Goal: Transaction & Acquisition: Purchase product/service

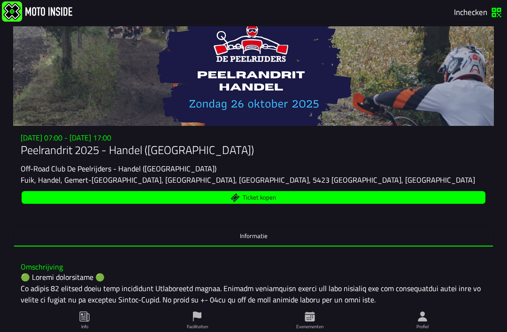
click at [289, 202] on span "Ticket kopen" at bounding box center [253, 197] width 453 height 9
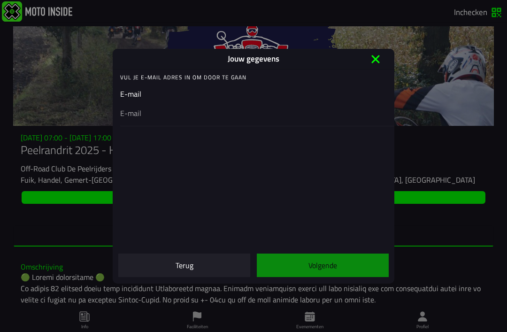
click at [158, 95] on ion-input "E-mail" at bounding box center [253, 107] width 267 height 38
click at [145, 95] on ion-input "E-mail" at bounding box center [253, 107] width 267 height 38
click at [199, 78] on ion-label "Vul je E-mail adres in om door te gaan" at bounding box center [257, 77] width 274 height 8
click at [139, 113] on input "email" at bounding box center [253, 112] width 267 height 11
type input "rob@highlightsreklame.nl"
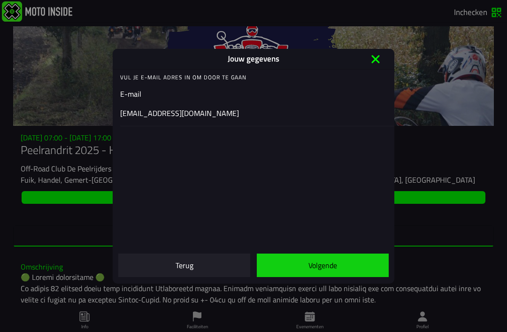
click at [0, 0] on slot "Volgende" at bounding box center [0, 0] width 0 height 0
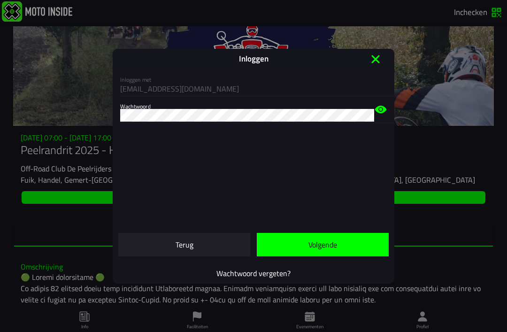
click at [0, 0] on slot "Volgende" at bounding box center [0, 0] width 0 height 0
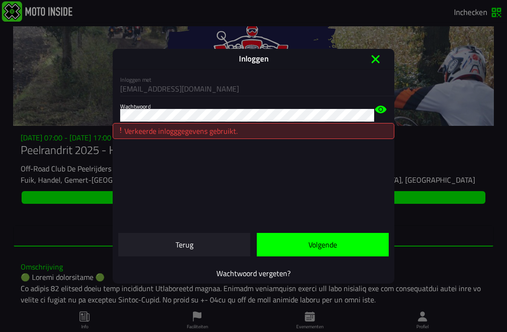
click at [377, 110] on icon at bounding box center [380, 110] width 11 height 8
click at [0, 0] on slot "Wachtwoord vergeten?" at bounding box center [0, 0] width 0 height 0
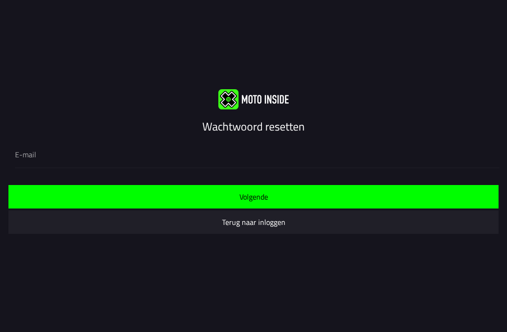
click at [277, 199] on span "Volgende" at bounding box center [253, 197] width 475 height 8
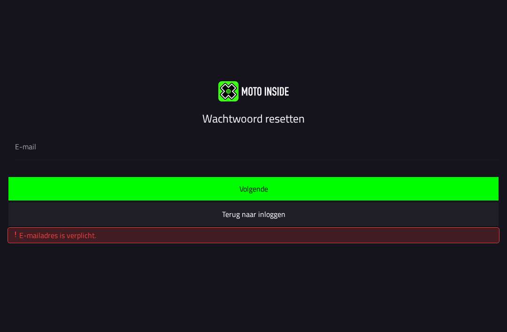
click at [172, 238] on div "E-mailadres is verplicht." at bounding box center [254, 235] width 484 height 11
click at [45, 150] on input "email" at bounding box center [253, 146] width 477 height 11
type input "rob@highlightsreklame.nl"
click at [0, 0] on slot "Volgende" at bounding box center [0, 0] width 0 height 0
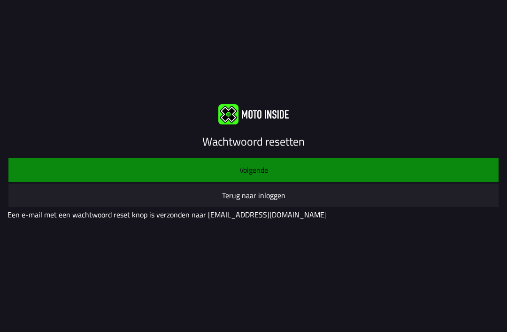
click at [0, 0] on slot "Terug naar inloggen" at bounding box center [0, 0] width 0 height 0
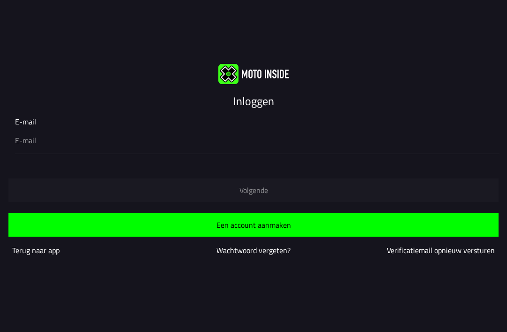
click at [36, 136] on input "email" at bounding box center [253, 140] width 477 height 11
type input "rob@highlightsreklame.nl"
click at [0, 0] on slot "Volgende" at bounding box center [0, 0] width 0 height 0
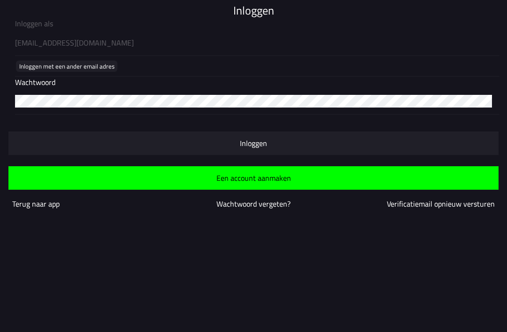
scroll to position [0, 0]
click at [0, 0] on slot "Inloggen" at bounding box center [0, 0] width 0 height 0
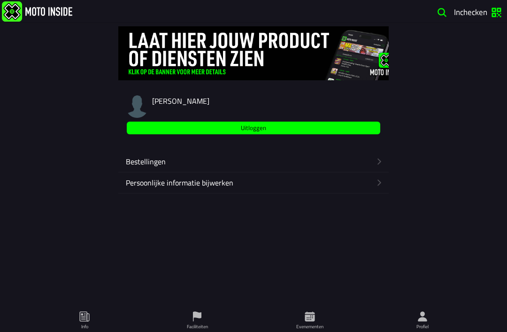
click at [384, 166] on icon "button" at bounding box center [379, 161] width 9 height 9
click at [309, 321] on icon at bounding box center [310, 317] width 10 height 10
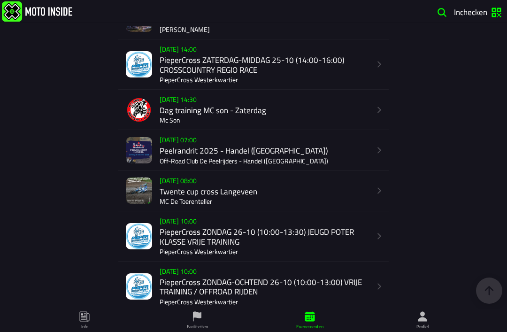
scroll to position [1064, 0]
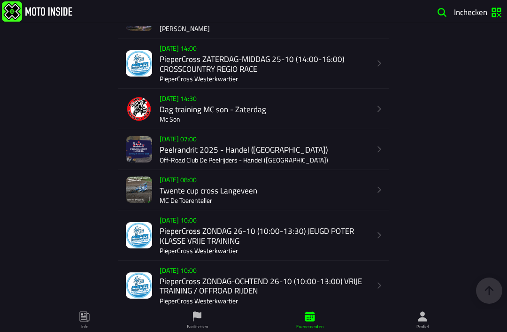
click at [249, 169] on div "Su 26 Oct - 07:00 Peelrandrit 2025 - Handel (NB) Off-Road Club De Peelrijders -…" at bounding box center [265, 149] width 211 height 40
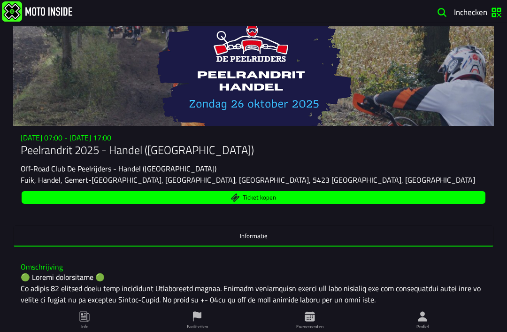
click at [278, 202] on span "Ticket kopen" at bounding box center [253, 197] width 453 height 9
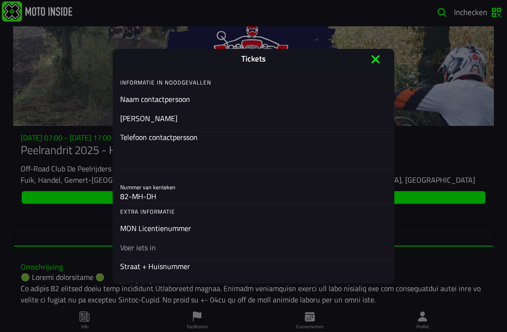
scroll to position [251, 0]
click at [147, 246] on div "MON Licentienummer" at bounding box center [253, 241] width 267 height 38
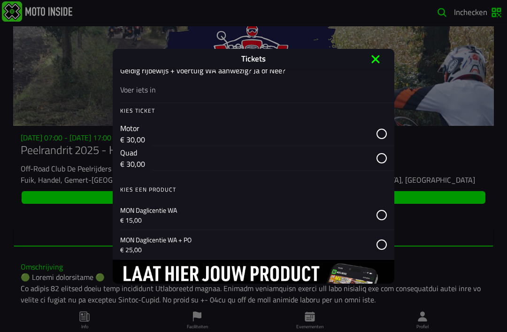
scroll to position [566, 0]
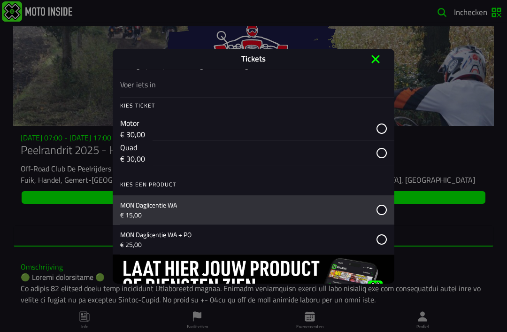
type input "130245"
click at [378, 215] on icon at bounding box center [382, 210] width 10 height 10
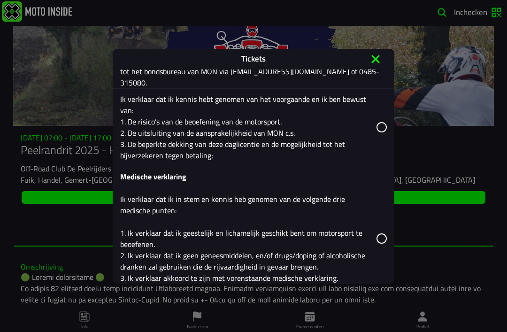
scroll to position [1214, 0]
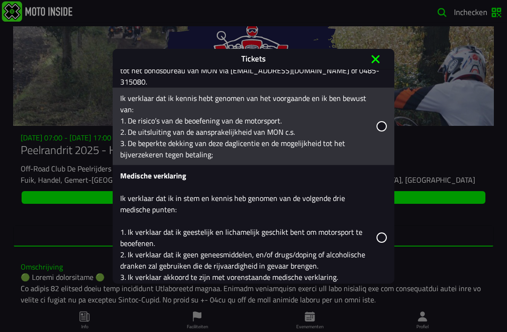
click at [378, 131] on icon at bounding box center [382, 126] width 10 height 10
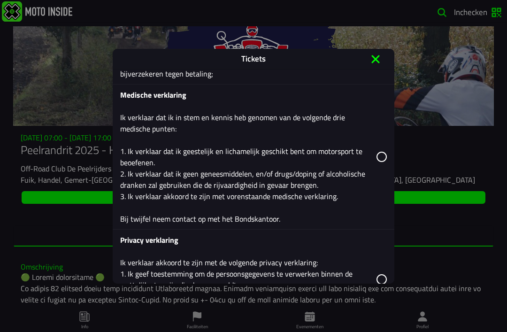
scroll to position [1307, 0]
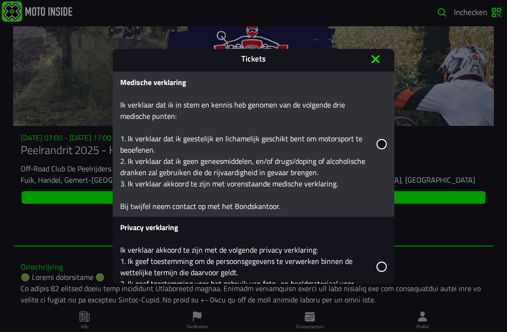
click at [380, 149] on icon at bounding box center [382, 144] width 10 height 10
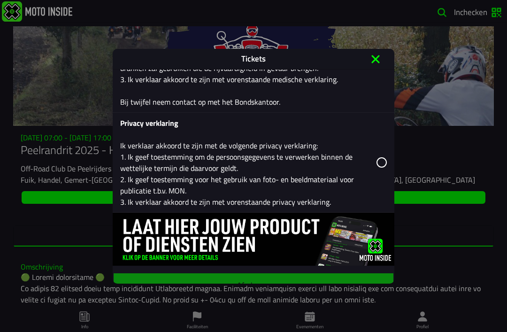
scroll to position [1411, 0]
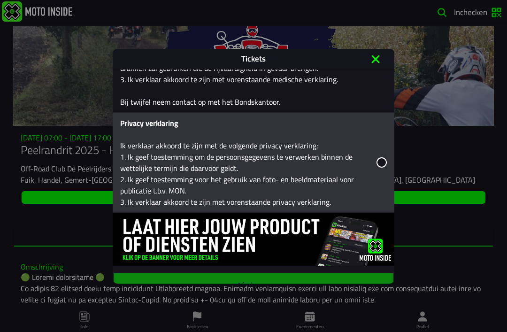
click at [378, 168] on icon at bounding box center [382, 162] width 10 height 10
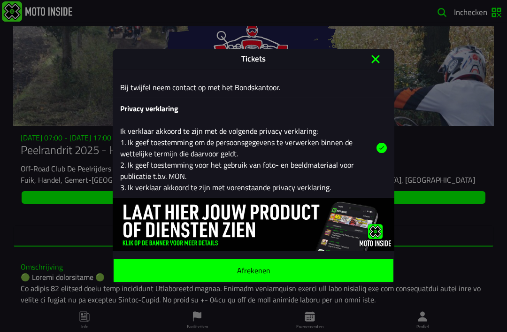
scroll to position [1483, 0]
click at [297, 264] on button "Afrekenen" at bounding box center [254, 269] width 280 height 23
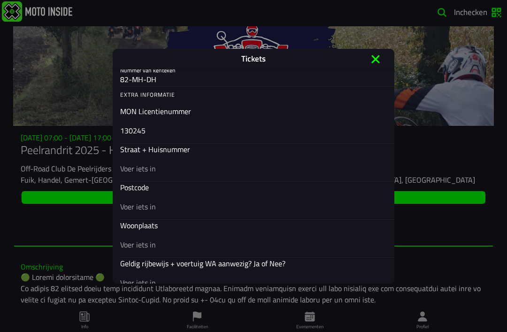
scroll to position [368, 0]
click at [147, 170] on div "Straat + Huisnummer" at bounding box center [253, 162] width 267 height 38
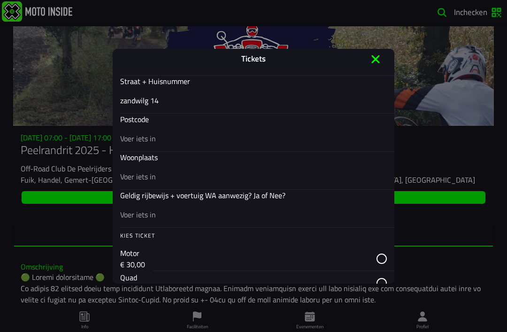
scroll to position [437, 0]
type input "zandwilg 14"
click at [144, 120] on ion-input "Postcode" at bounding box center [253, 132] width 267 height 38
click at [149, 137] on input "text" at bounding box center [253, 136] width 267 height 11
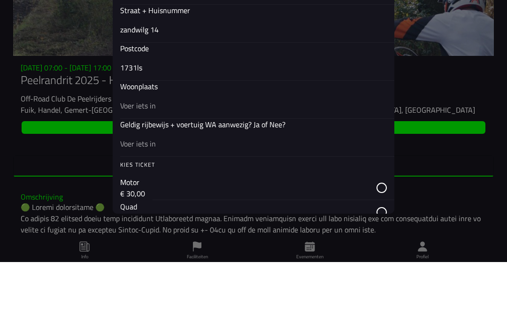
type input "1731ls"
click at [152, 169] on input "text" at bounding box center [253, 174] width 267 height 11
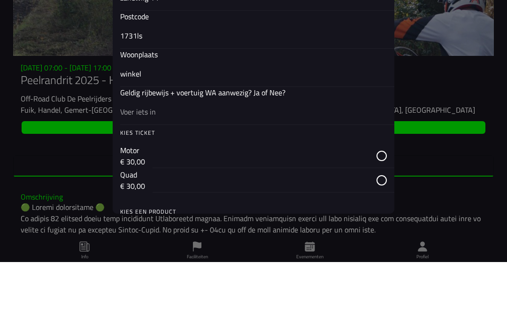
scroll to position [471, 0]
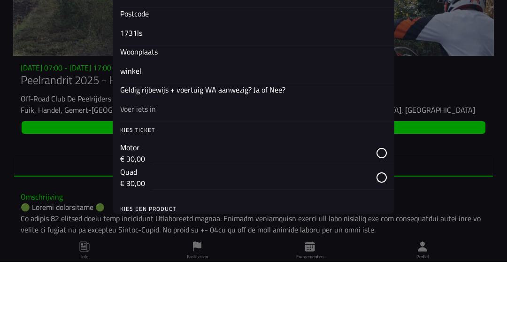
type input "winkel"
click at [147, 173] on input "text" at bounding box center [253, 178] width 267 height 11
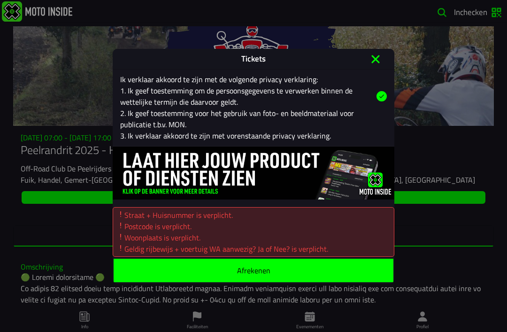
scroll to position [1537, 0]
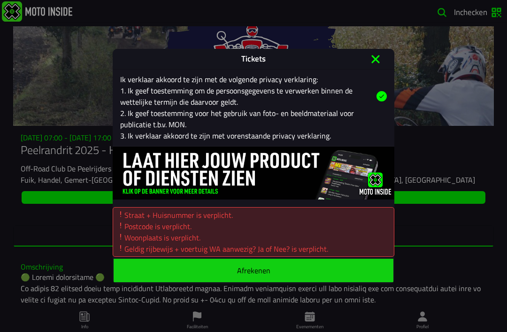
type input "ja"
click at [270, 269] on ion-label "Afrekenen" at bounding box center [253, 270] width 33 height 8
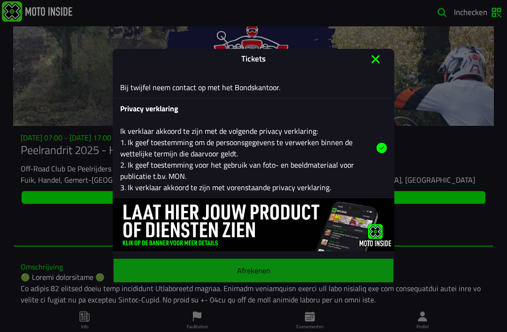
scroll to position [1483, 0]
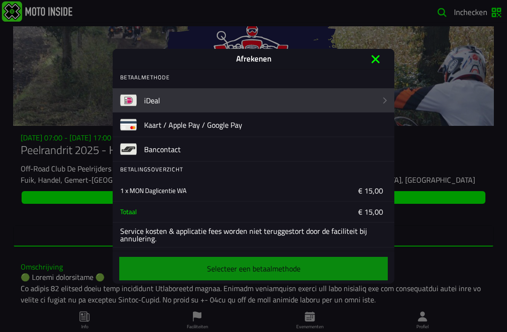
click at [130, 95] on img at bounding box center [128, 100] width 16 height 16
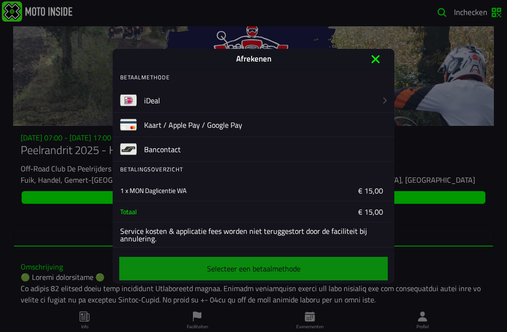
click at [289, 271] on div "Selecteer een betaalmethode" at bounding box center [253, 268] width 270 height 27
click at [0, 0] on slot "iDeal" at bounding box center [0, 0] width 0 height 0
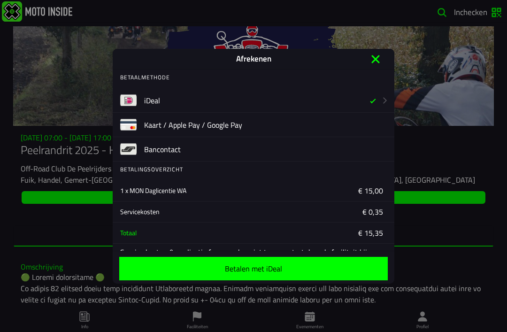
click at [292, 267] on span "Betalen met iDeal" at bounding box center [254, 269] width 254 height 8
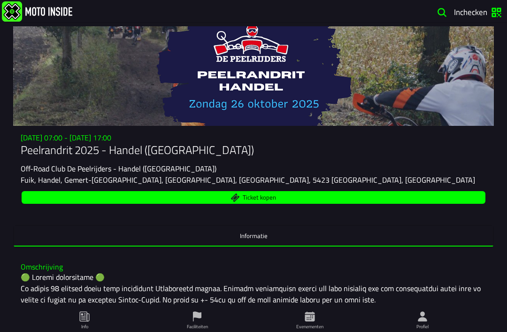
click at [340, 202] on span "Ticket kopen" at bounding box center [253, 197] width 453 height 9
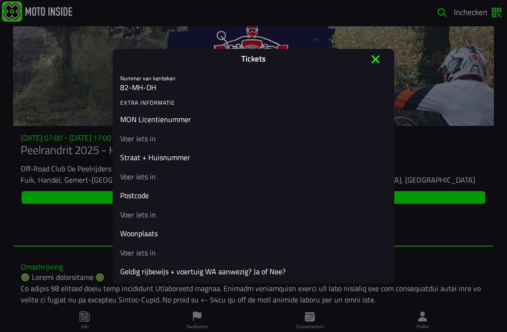
scroll to position [360, 0]
click at [154, 140] on input "text" at bounding box center [253, 137] width 267 height 11
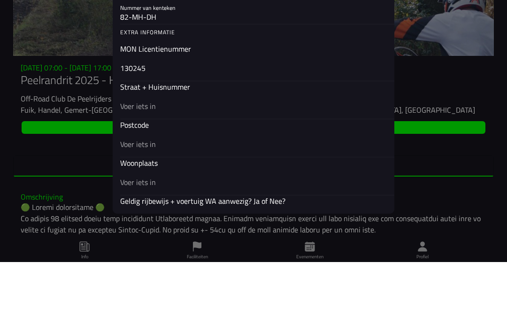
type input "130245"
click at [153, 170] on input "text" at bounding box center [253, 175] width 267 height 11
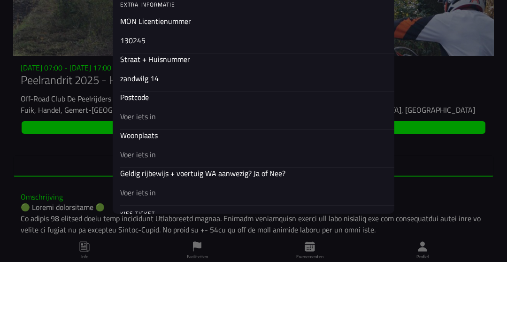
scroll to position [388, 0]
type input "zandwilg 14"
click at [151, 180] on input "text" at bounding box center [253, 185] width 267 height 11
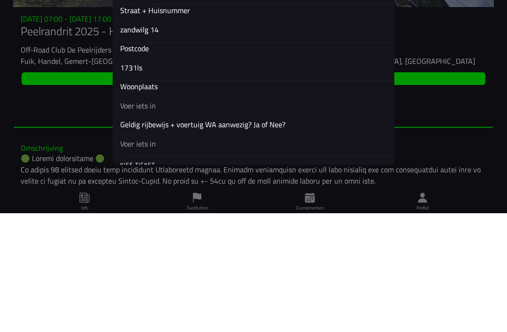
type input "1731ls"
click at [154, 218] on input "text" at bounding box center [253, 223] width 267 height 11
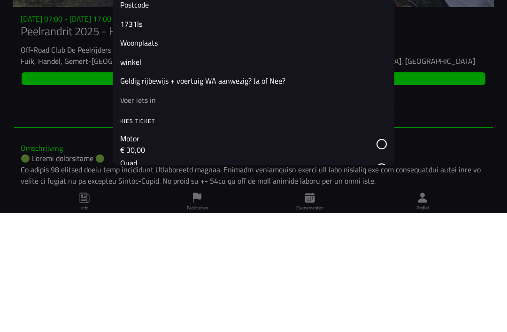
scroll to position [430, 0]
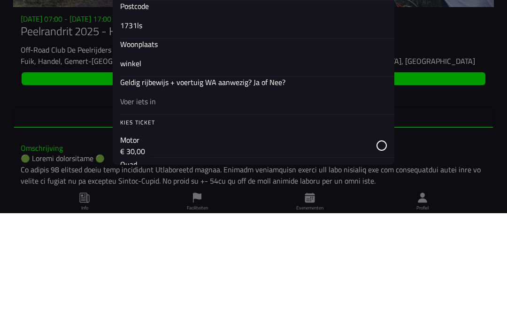
type input "winkel"
click at [150, 214] on input "text" at bounding box center [253, 219] width 267 height 11
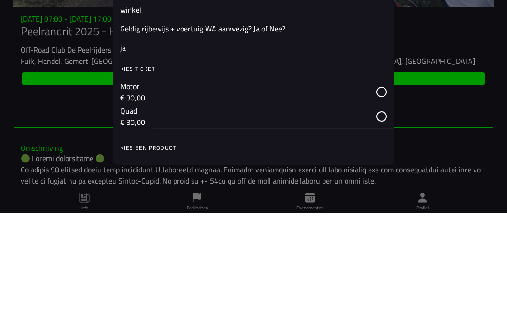
scroll to position [483, 0]
type input "ja"
click at [378, 199] on div "button" at bounding box center [274, 211] width 242 height 24
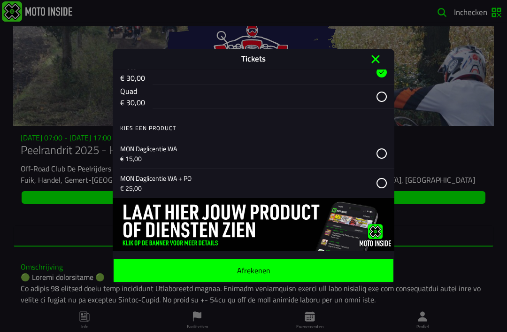
scroll to position [637, 0]
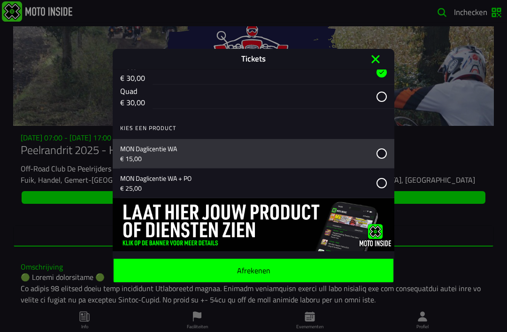
click at [379, 148] on icon at bounding box center [382, 153] width 10 height 10
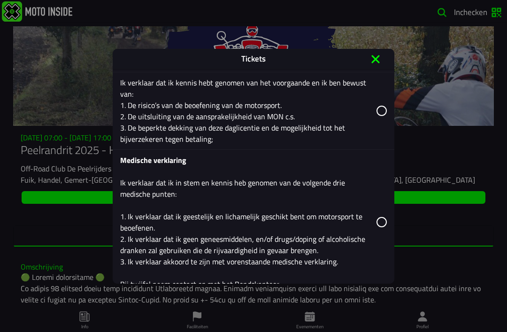
scroll to position [1229, 0]
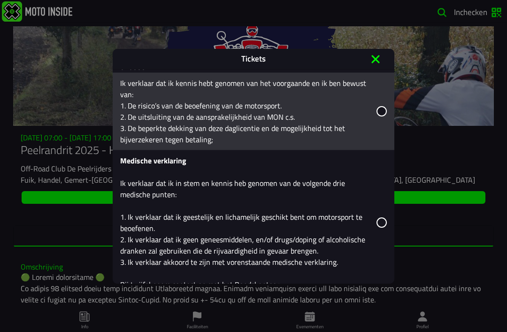
click at [377, 116] on icon at bounding box center [382, 111] width 10 height 10
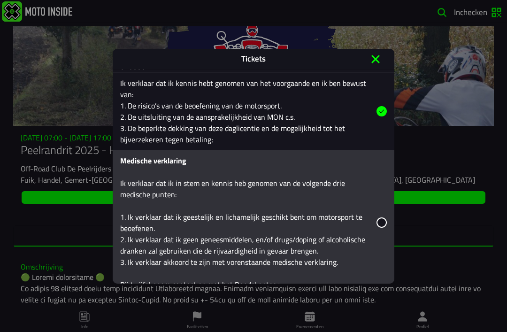
click at [375, 266] on label "Medische verklaring Ik verklaar dat ik in stem en kennis heb genomen van de vol…" at bounding box center [253, 222] width 267 height 145
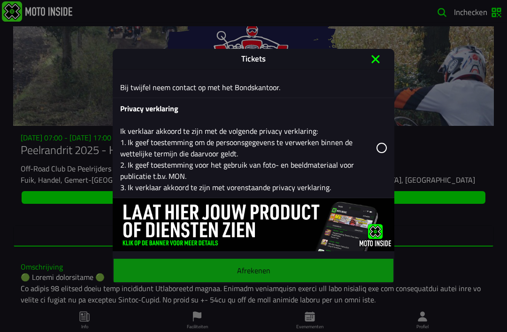
scroll to position [1466, 0]
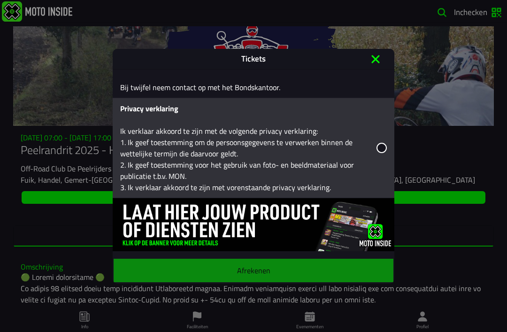
click at [379, 153] on icon at bounding box center [382, 148] width 10 height 10
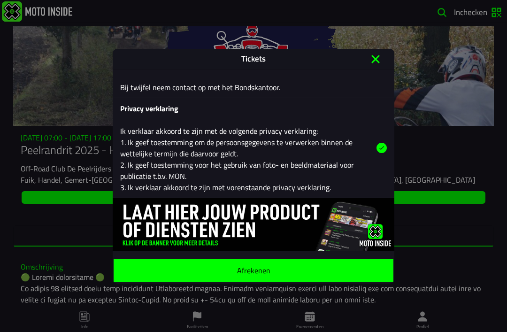
scroll to position [1483, 0]
click at [267, 269] on ion-label "Afrekenen" at bounding box center [253, 270] width 33 height 8
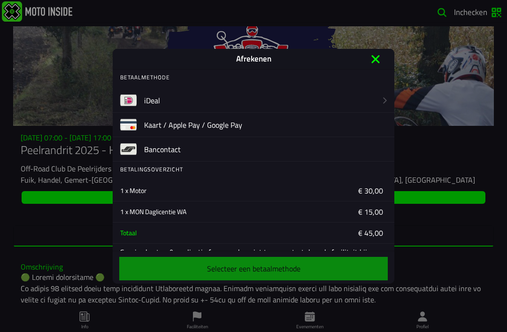
click at [0, 0] on slot "iDeal" at bounding box center [0, 0] width 0 height 0
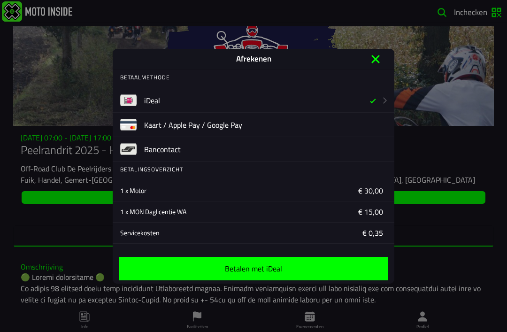
click at [296, 265] on span "Betalen met iDeal" at bounding box center [254, 269] width 254 height 8
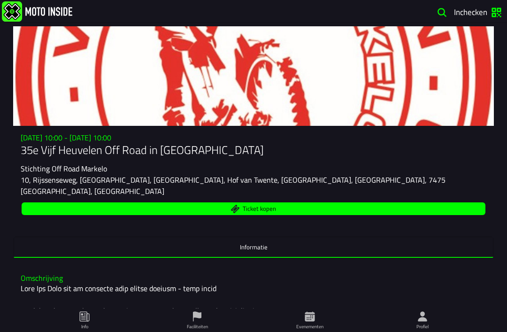
click at [296, 210] on span "Ticket kopen" at bounding box center [253, 208] width 453 height 9
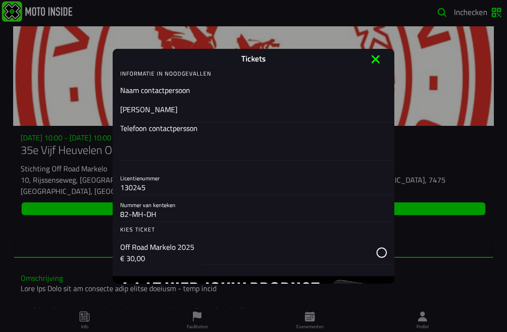
scroll to position [175, 0]
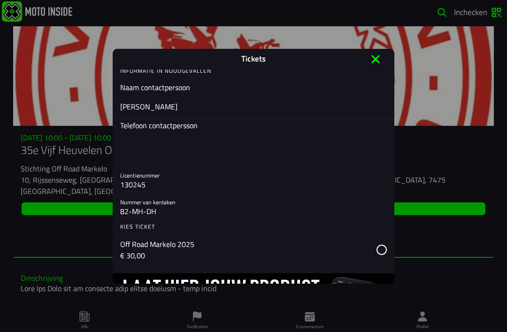
click at [378, 252] on div "button" at bounding box center [298, 250] width 192 height 24
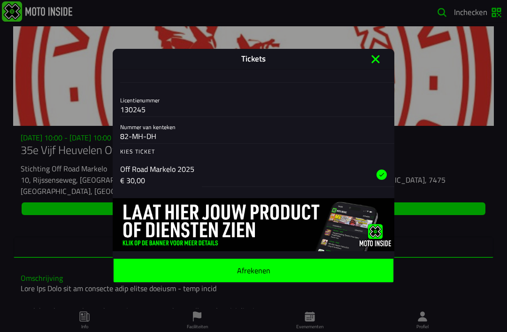
scroll to position [257, 0]
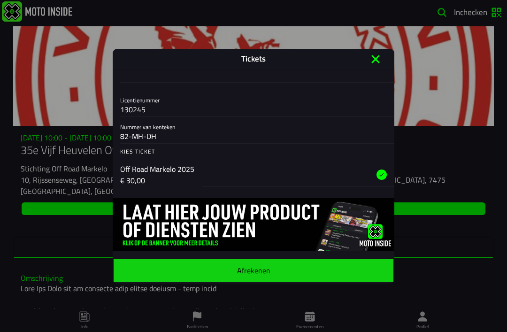
click at [287, 266] on span "Afrekenen" at bounding box center [253, 270] width 265 height 8
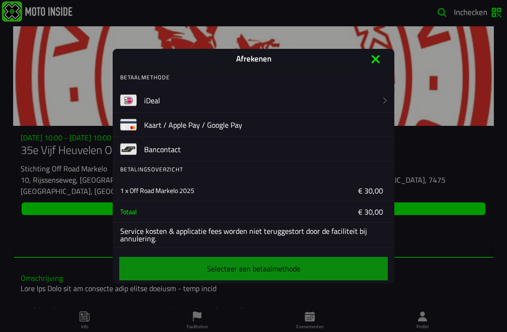
click at [0, 0] on slot "iDeal" at bounding box center [0, 0] width 0 height 0
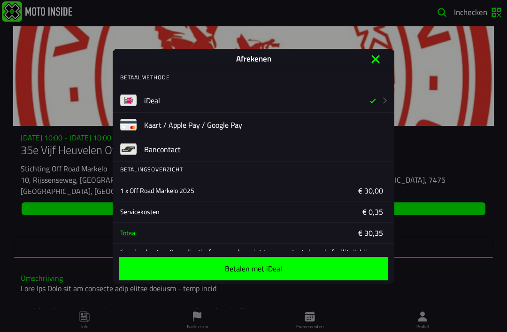
click at [291, 265] on span "Betalen met iDeal" at bounding box center [254, 269] width 254 height 8
